Goal: Find specific page/section: Find specific page/section

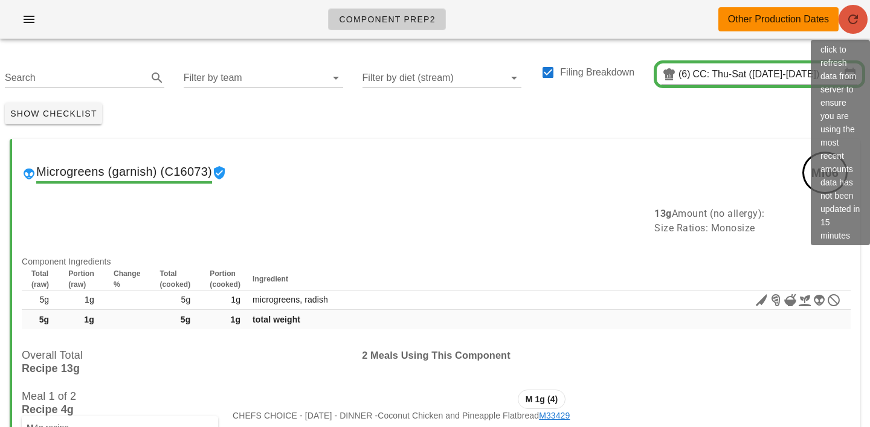
click at [856, 22] on icon "button" at bounding box center [853, 19] width 15 height 15
